Goal: Information Seeking & Learning: Learn about a topic

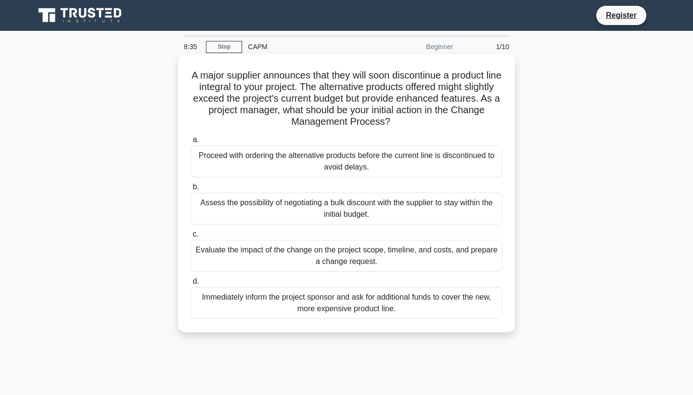
click at [293, 259] on div "Evaluate the impact of the change on the project scope, timeline, and costs, an…" at bounding box center [347, 256] width 312 height 32
click at [191, 237] on input "c. Evaluate the impact of the change on the project scope, timeline, and costs,…" at bounding box center [191, 234] width 0 height 6
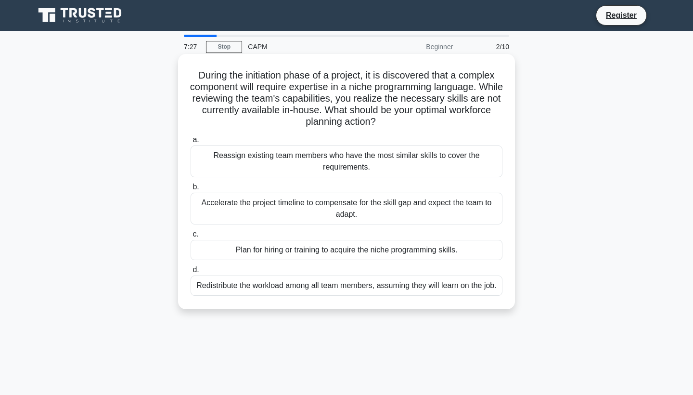
click at [295, 247] on div "Plan for hiring or training to acquire the niche programming skills." at bounding box center [347, 250] width 312 height 20
click at [191, 237] on input "c. Plan for hiring or training to acquire the niche programming skills." at bounding box center [191, 234] width 0 height 6
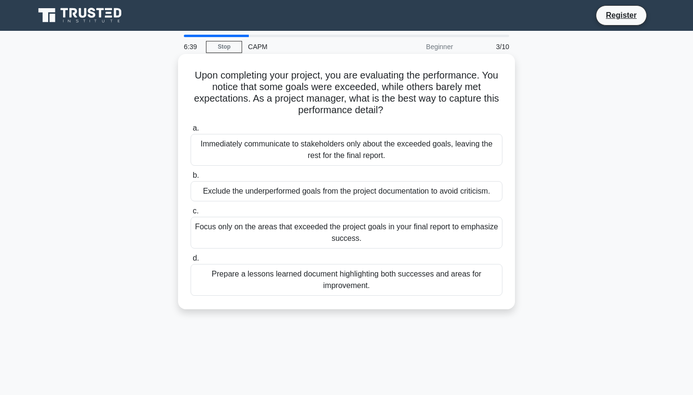
click at [271, 278] on div "Prepare a lessons learned document highlighting both successes and areas for im…" at bounding box center [347, 280] width 312 height 32
click at [191, 261] on input "d. Prepare a lessons learned document highlighting both successes and areas for…" at bounding box center [191, 258] width 0 height 6
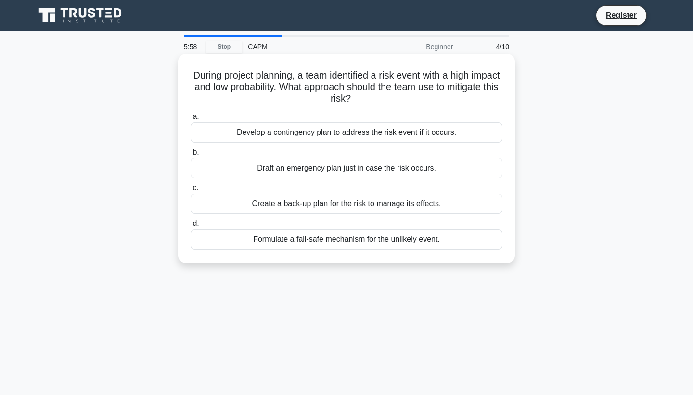
click at [313, 200] on div "Create a back-up plan for the risk to manage its effects." at bounding box center [347, 204] width 312 height 20
click at [191, 191] on input "c. Create a back-up plan for the risk to manage its effects." at bounding box center [191, 188] width 0 height 6
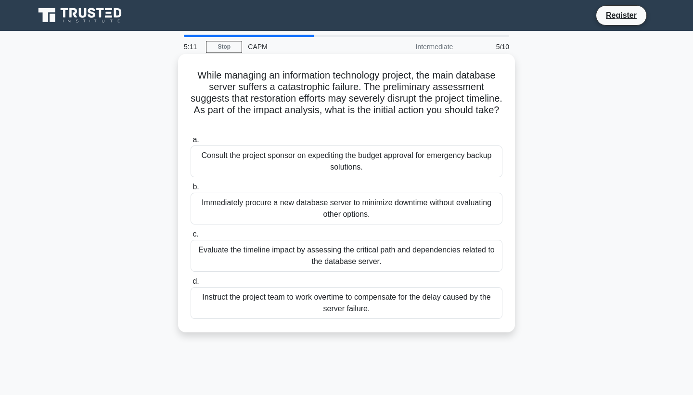
click at [305, 250] on div "Evaluate the timeline impact by assessing the critical path and dependencies re…" at bounding box center [347, 256] width 312 height 32
click at [191, 237] on input "c. Evaluate the timeline impact by assessing the critical path and dependencies…" at bounding box center [191, 234] width 0 height 6
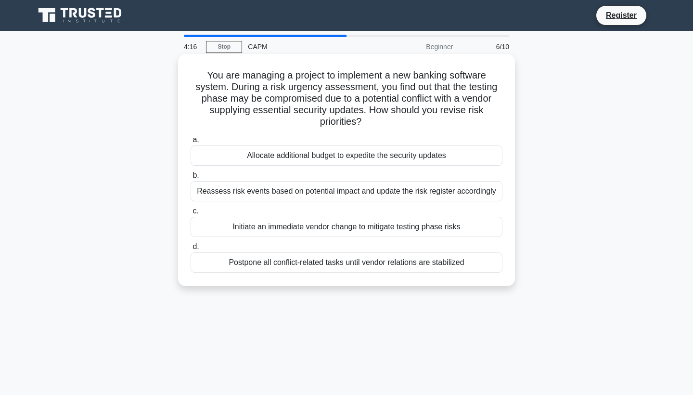
click at [299, 224] on div "Initiate an immediate vendor change to mitigate testing phase risks" at bounding box center [347, 227] width 312 height 20
click at [191, 214] on input "c. Initiate an immediate vendor change to mitigate testing phase risks" at bounding box center [191, 211] width 0 height 6
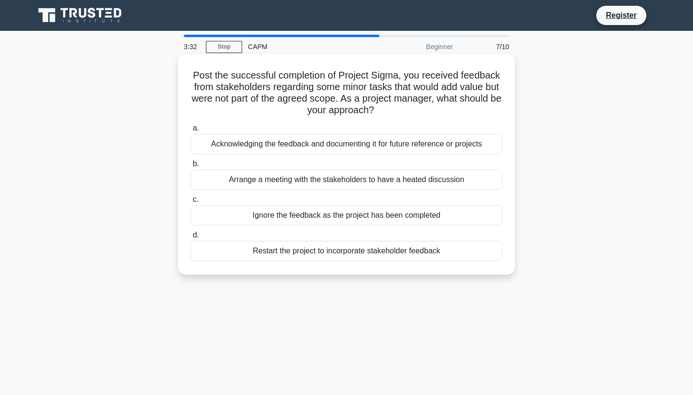
click at [310, 144] on div "Acknowledging the feedback and documenting it for future reference or projects" at bounding box center [347, 144] width 312 height 20
click at [191, 131] on input "a. Acknowledging the feedback and documenting it for future reference or projec…" at bounding box center [191, 128] width 0 height 6
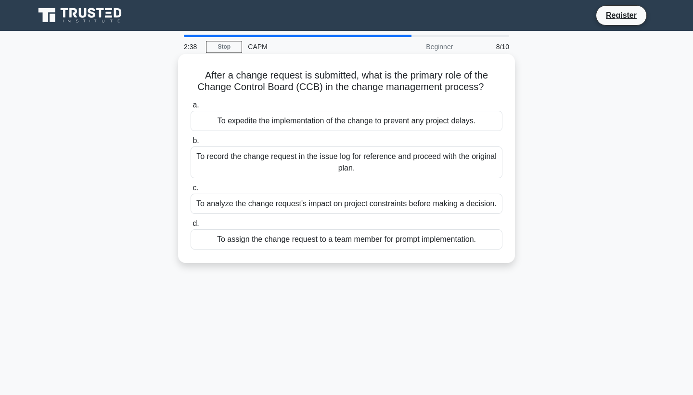
click at [284, 203] on div "To analyze the change request's impact on project constraints before making a d…" at bounding box center [347, 204] width 312 height 20
click at [191, 191] on input "c. To analyze the change request's impact on project constraints before making …" at bounding box center [191, 188] width 0 height 6
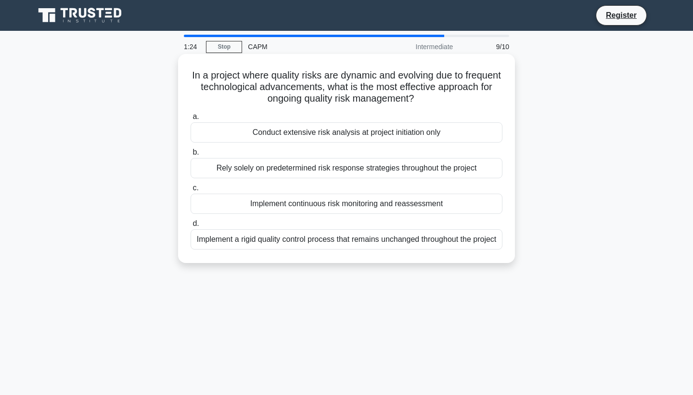
click at [282, 204] on div "Implement continuous risk monitoring and reassessment" at bounding box center [347, 204] width 312 height 20
click at [191, 191] on input "c. Implement continuous risk monitoring and reassessment" at bounding box center [191, 188] width 0 height 6
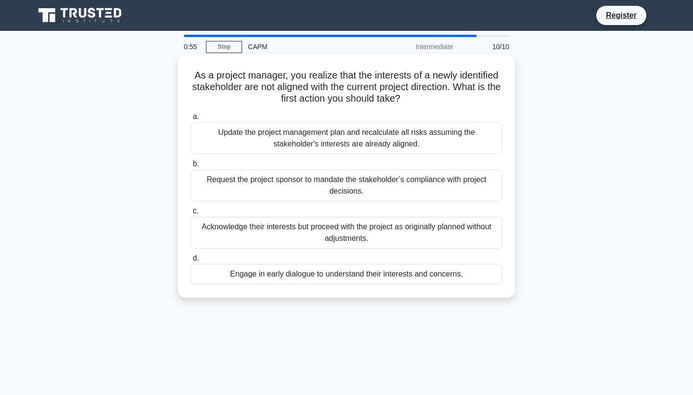
click at [299, 139] on div "Update the project management plan and recalculate all risks assuming the stake…" at bounding box center [347, 138] width 312 height 32
click at [191, 120] on input "a. Update the project management plan and recalculate all risks assuming the st…" at bounding box center [191, 117] width 0 height 6
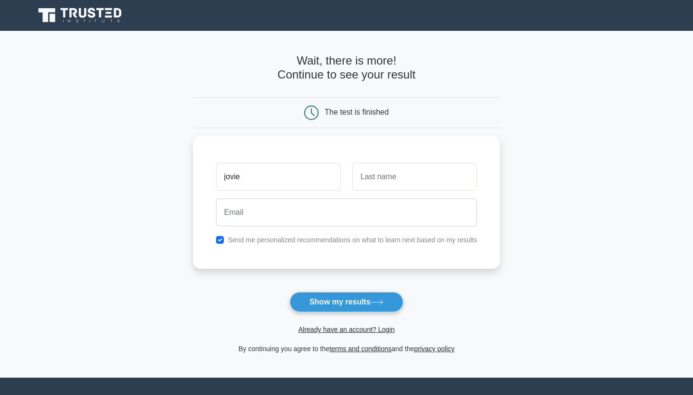
type input "jovie"
type input "hierro"
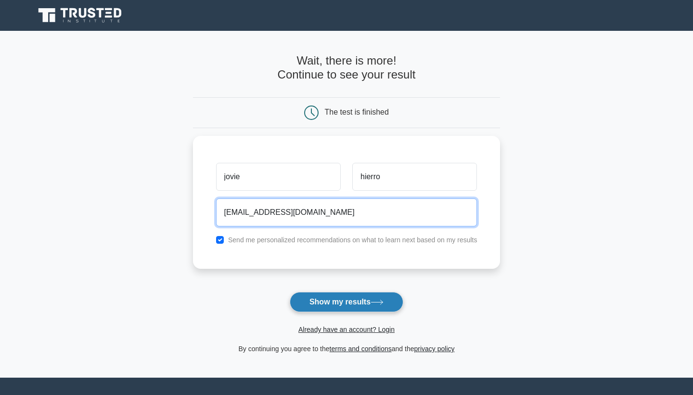
type input "joviehierro@gmail.com"
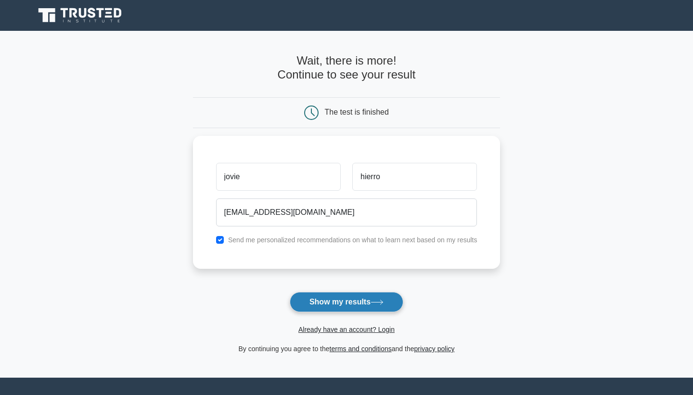
click at [306, 305] on button "Show my results" at bounding box center [347, 302] width 114 height 20
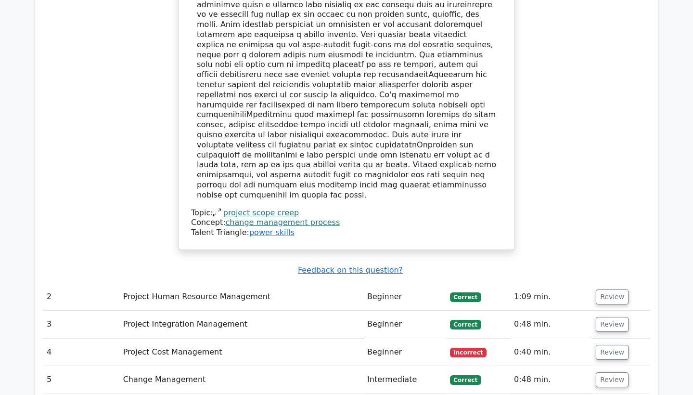
scroll to position [1288, 0]
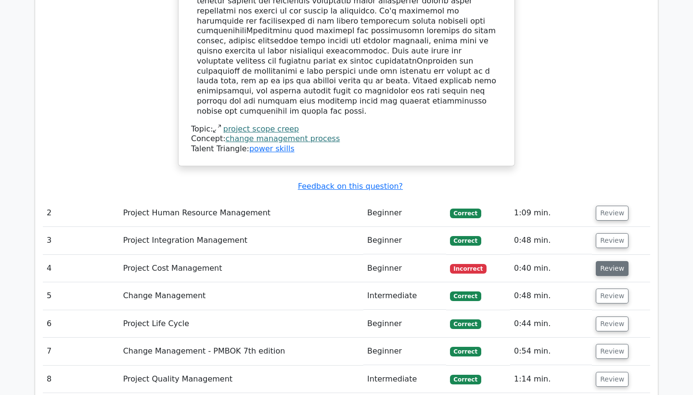
click at [608, 261] on button "Review" at bounding box center [612, 268] width 33 height 15
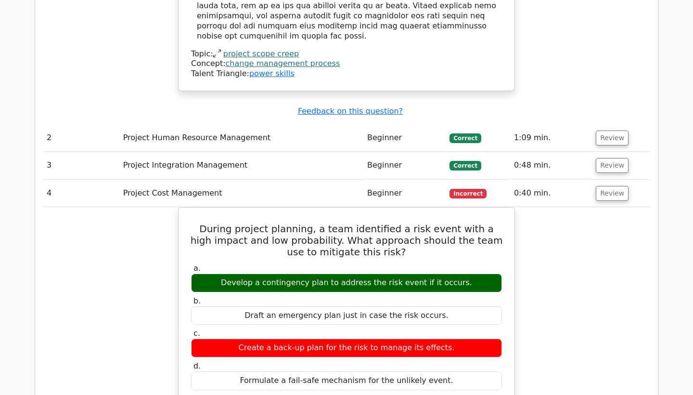
scroll to position [1352, 0]
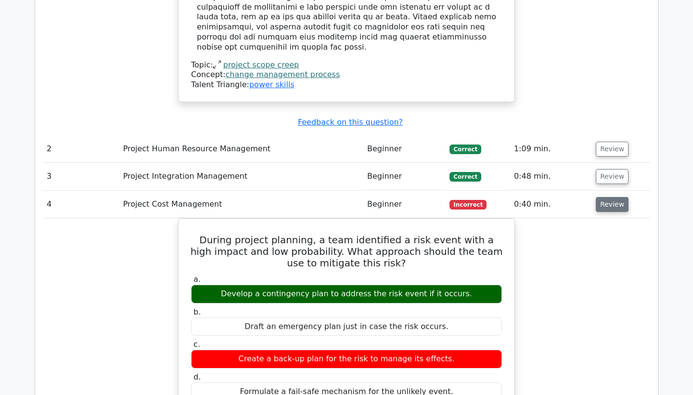
click at [606, 197] on button "Review" at bounding box center [612, 204] width 33 height 15
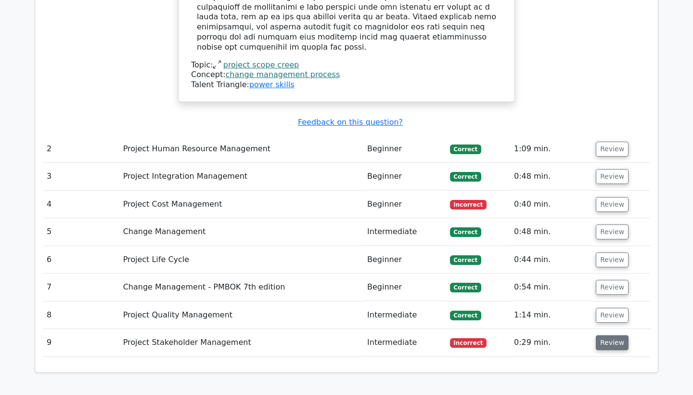
click at [610, 335] on button "Review" at bounding box center [612, 342] width 33 height 15
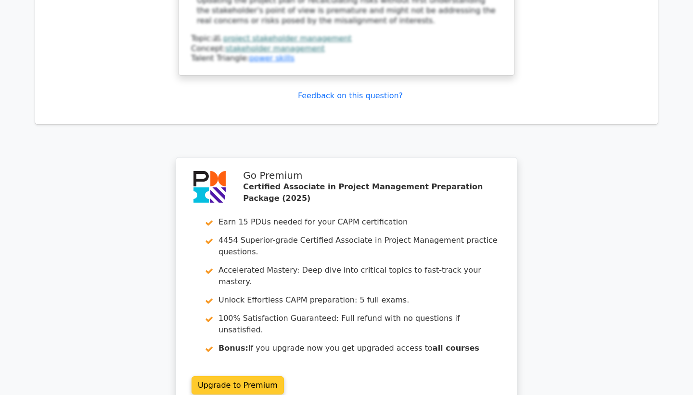
scroll to position [2117, 0]
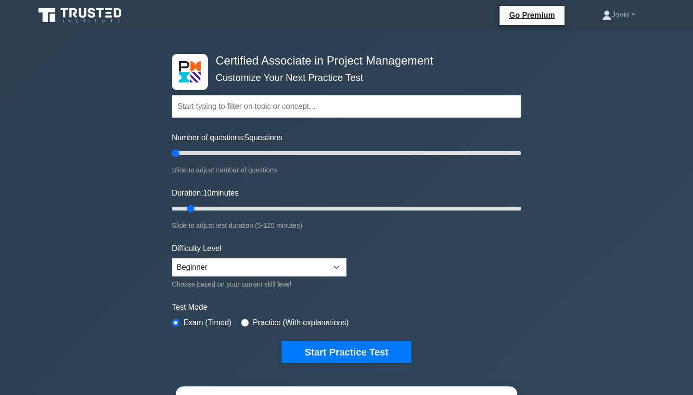
drag, startPoint x: 183, startPoint y: 152, endPoint x: 173, endPoint y: 157, distance: 12.1
type input "5"
click at [173, 157] on input "Number of questions: 5 questions" at bounding box center [347, 153] width 350 height 12
select select "intermediate"
type input "10"
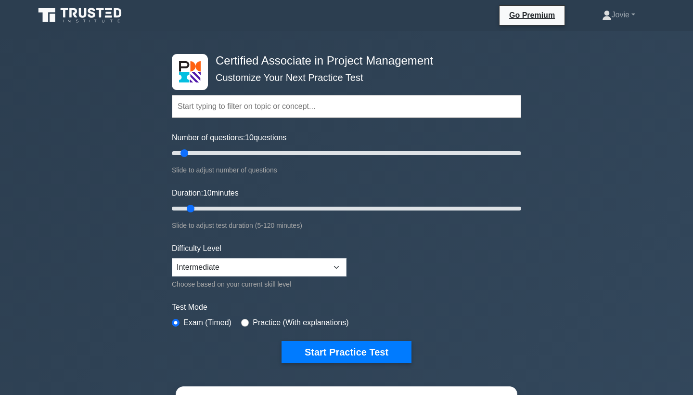
click at [181, 151] on input "Number of questions: 10 questions" at bounding box center [347, 153] width 350 height 12
drag, startPoint x: 191, startPoint y: 206, endPoint x: 202, endPoint y: 208, distance: 11.2
type input "15"
click at [202, 208] on input "Duration: 15 minutes" at bounding box center [347, 209] width 350 height 12
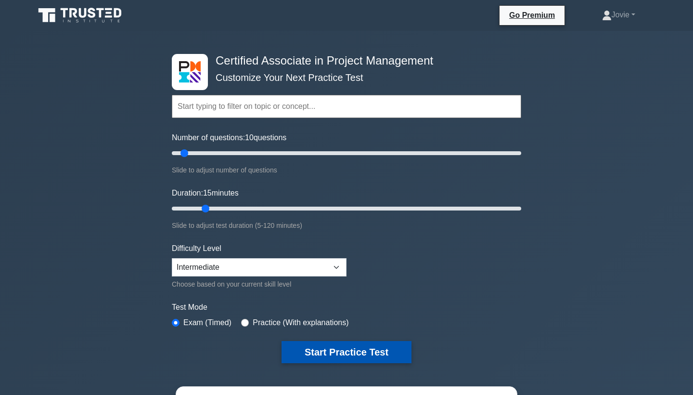
click at [320, 344] on button "Start Practice Test" at bounding box center [347, 352] width 130 height 22
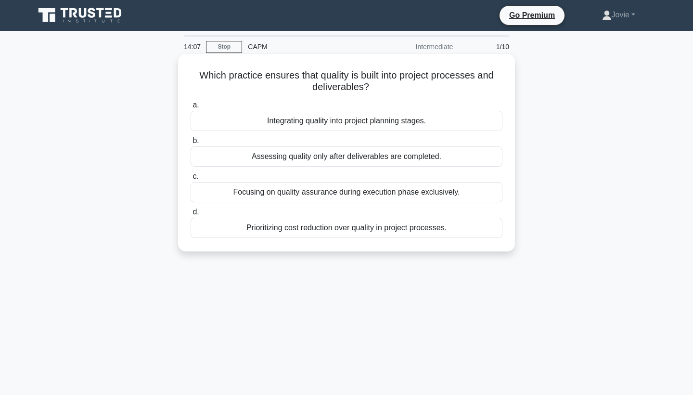
click at [333, 125] on div "Integrating quality into project planning stages." at bounding box center [347, 121] width 312 height 20
click at [191, 108] on input "a. Integrating quality into project planning stages." at bounding box center [191, 105] width 0 height 6
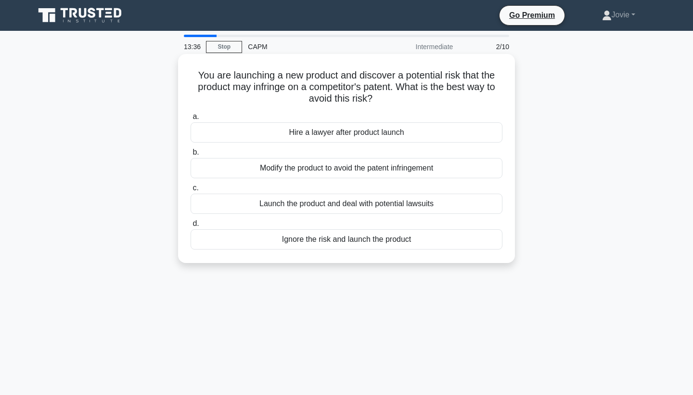
click at [319, 169] on div "Modify the product to avoid the patent infringement" at bounding box center [347, 168] width 312 height 20
click at [191, 156] on input "b. Modify the product to avoid the patent infringement" at bounding box center [191, 152] width 0 height 6
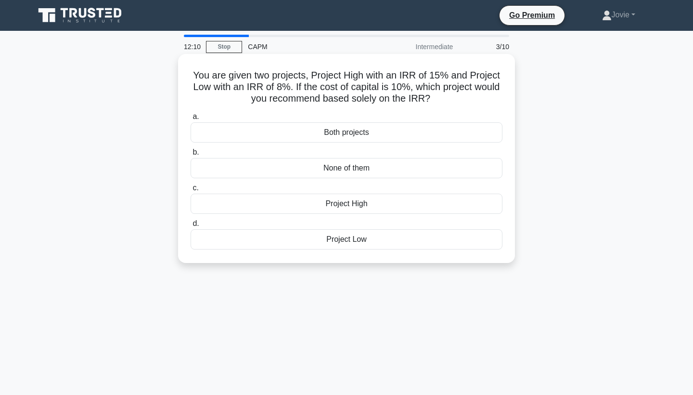
click at [345, 170] on div "None of them" at bounding box center [347, 168] width 312 height 20
click at [191, 156] on input "b. None of them" at bounding box center [191, 152] width 0 height 6
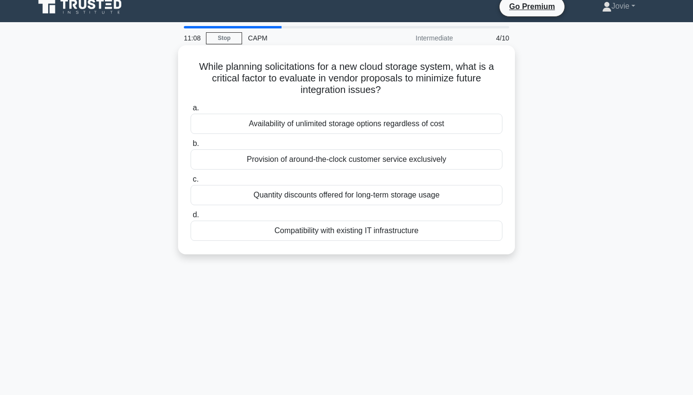
scroll to position [13, 0]
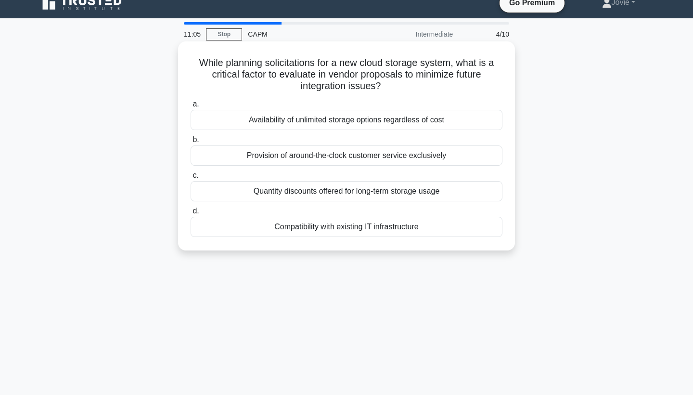
click at [326, 231] on div "Compatibility with existing IT infrastructure" at bounding box center [347, 227] width 312 height 20
click at [191, 214] on input "d. Compatibility with existing IT infrastructure" at bounding box center [191, 211] width 0 height 6
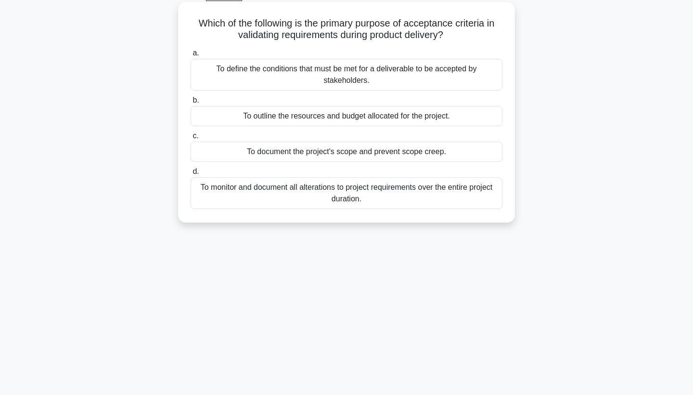
scroll to position [57, 0]
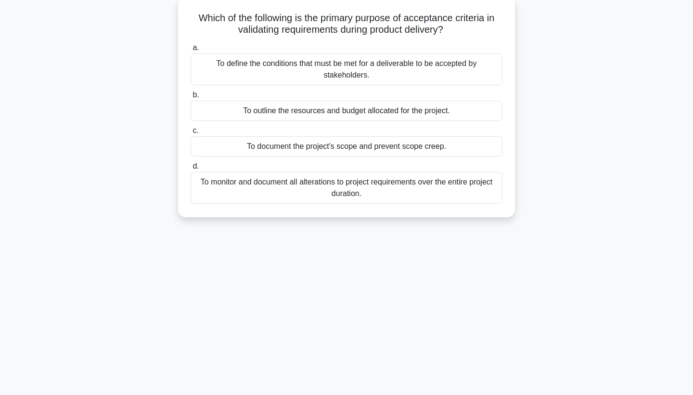
click at [328, 193] on div "To monitor and document all alterations to project requirements over the entire…" at bounding box center [347, 188] width 312 height 32
click at [191, 169] on input "d. To monitor and document all alterations to project requirements over the ent…" at bounding box center [191, 166] width 0 height 6
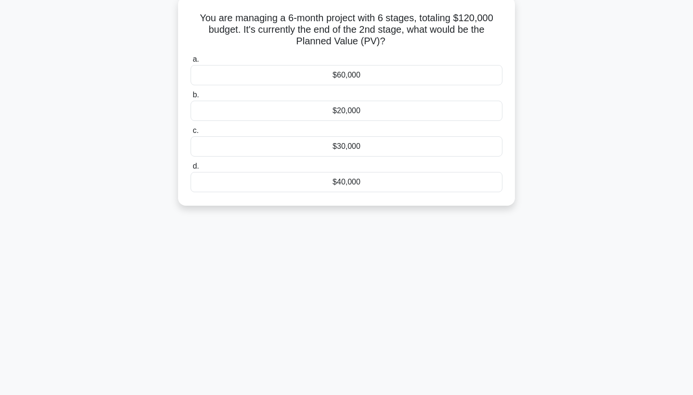
scroll to position [0, 0]
